Goal: Information Seeking & Learning: Learn about a topic

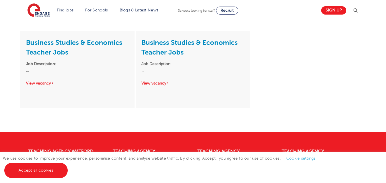
scroll to position [103, 0]
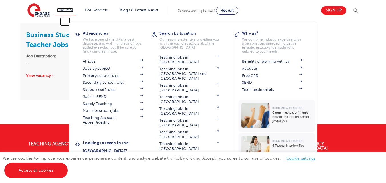
click at [74, 9] on link "Find jobs" at bounding box center [65, 10] width 17 height 4
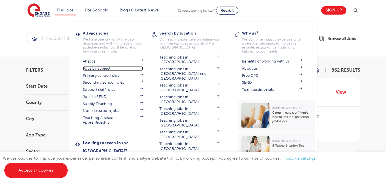
click at [143, 67] on img at bounding box center [141, 67] width 3 height 2
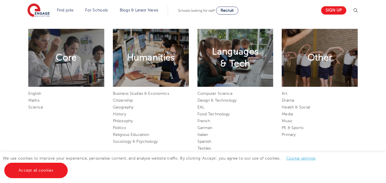
scroll to position [290, 0]
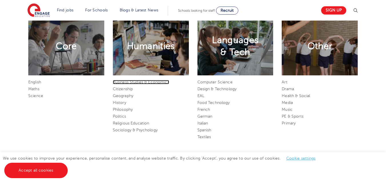
click at [145, 83] on link "Business Studies & Economics" at bounding box center [141, 82] width 56 height 4
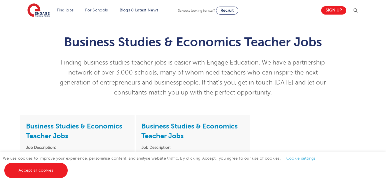
scroll to position [61, 0]
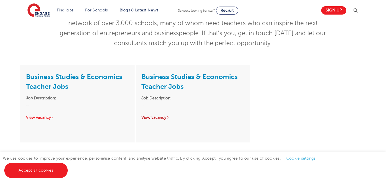
click at [156, 120] on link "View vacancy" at bounding box center [156, 118] width 28 height 4
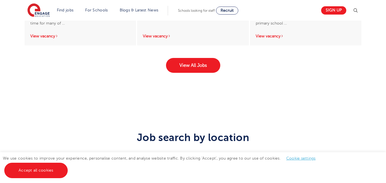
scroll to position [995, 0]
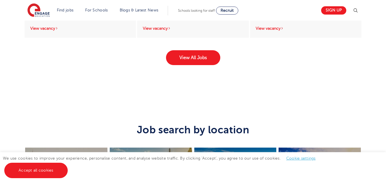
click at [199, 60] on link "View All Jobs" at bounding box center [193, 57] width 54 height 15
